Goal: Navigation & Orientation: Find specific page/section

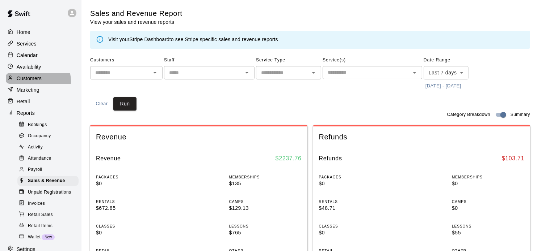
click at [35, 82] on p "Customers" at bounding box center [29, 78] width 25 height 7
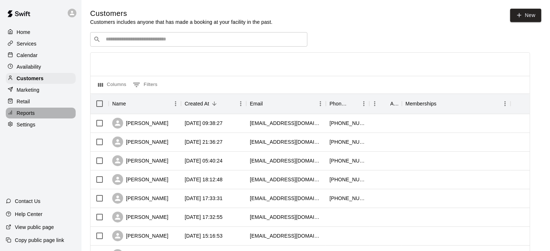
click at [35, 119] on div "Reports" at bounding box center [41, 113] width 70 height 11
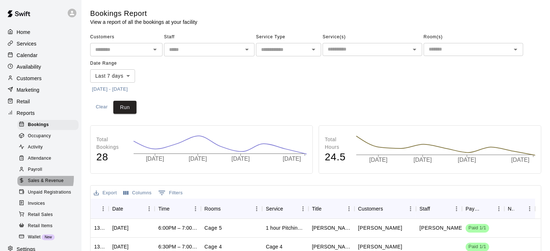
click at [35, 185] on span "Sales & Revenue" at bounding box center [46, 181] width 36 height 7
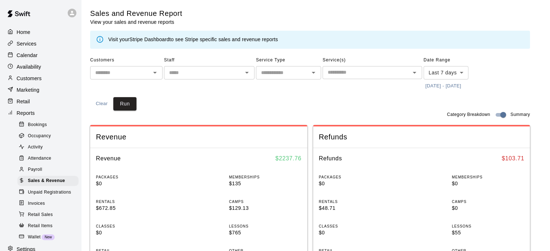
click at [38, 76] on div "Customers" at bounding box center [41, 78] width 70 height 11
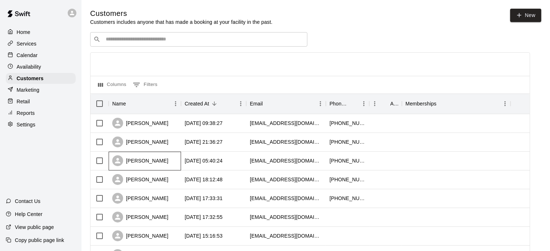
click at [154, 163] on div "[PERSON_NAME]" at bounding box center [140, 161] width 56 height 11
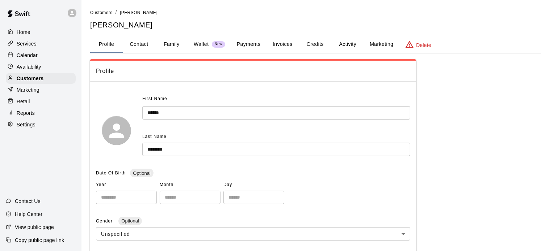
click at [347, 41] on button "Activity" at bounding box center [347, 44] width 33 height 17
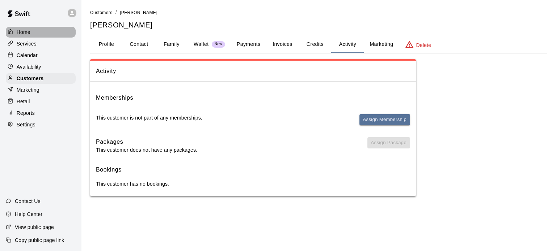
click at [30, 33] on p "Home" at bounding box center [24, 32] width 14 height 7
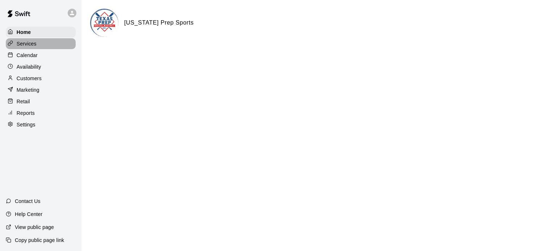
click at [29, 44] on p "Services" at bounding box center [27, 43] width 20 height 7
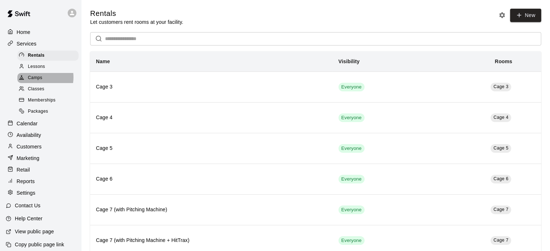
click at [36, 80] on span "Camps" at bounding box center [35, 78] width 14 height 7
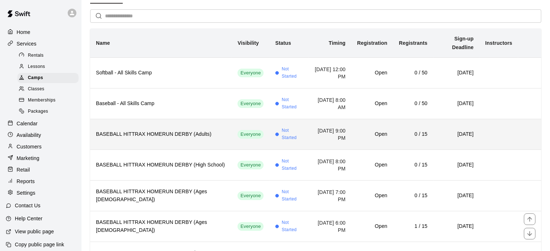
scroll to position [75, 0]
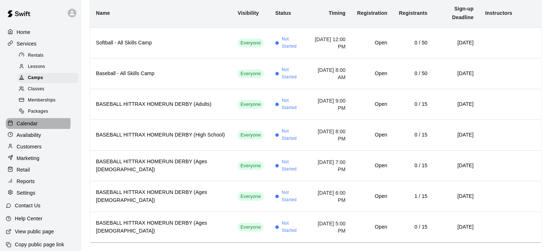
click at [37, 127] on p "Calendar" at bounding box center [27, 123] width 21 height 7
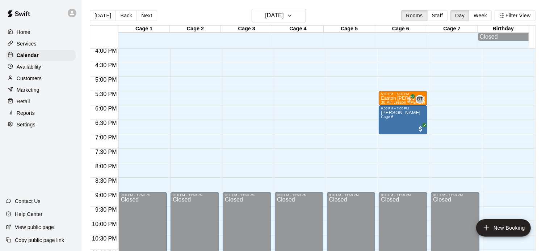
scroll to position [463, 0]
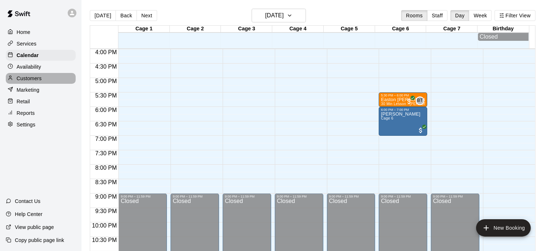
click at [39, 81] on p "Customers" at bounding box center [29, 78] width 25 height 7
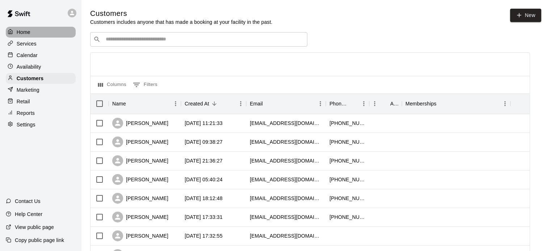
click at [32, 34] on div "Home" at bounding box center [41, 32] width 70 height 11
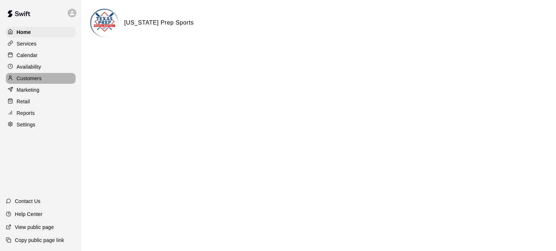
click at [35, 82] on p "Customers" at bounding box center [29, 78] width 25 height 7
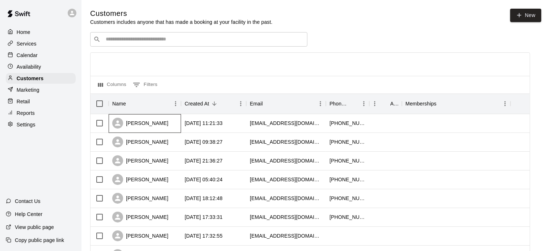
click at [158, 128] on div "[PERSON_NAME]" at bounding box center [140, 123] width 56 height 11
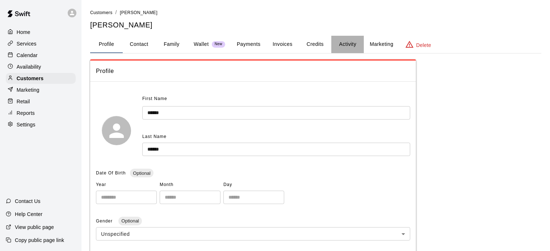
click at [347, 48] on button "Activity" at bounding box center [347, 44] width 33 height 17
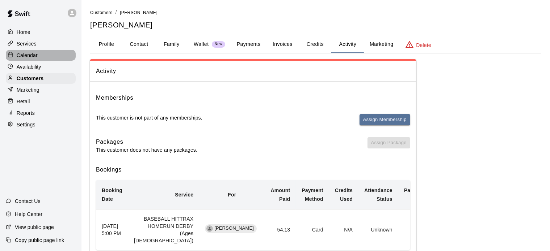
click at [32, 56] on p "Calendar" at bounding box center [27, 55] width 21 height 7
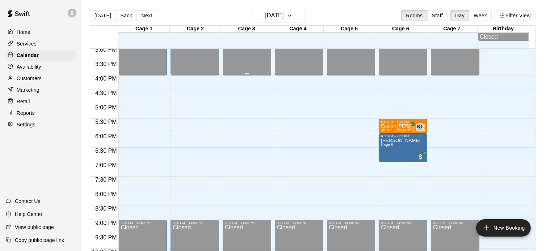
scroll to position [438, 0]
